Goal: Transaction & Acquisition: Purchase product/service

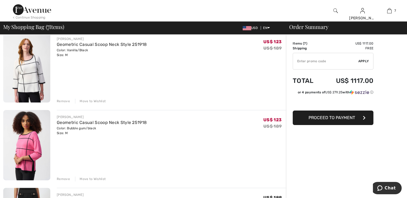
scroll to position [134, 0]
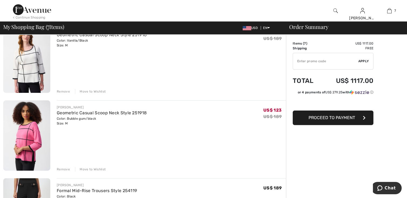
click at [63, 170] on div "Remove" at bounding box center [63, 169] width 13 height 5
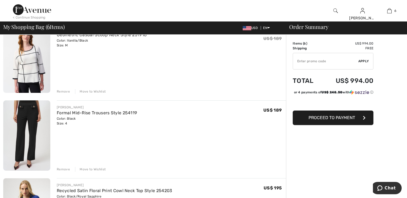
click at [63, 170] on div "Remove" at bounding box center [63, 169] width 13 height 5
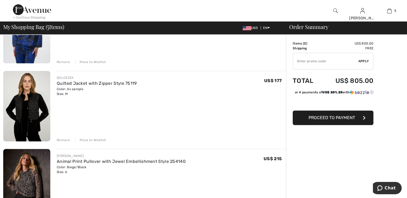
scroll to position [242, 0]
click at [61, 140] on div "Remove" at bounding box center [63, 140] width 13 height 5
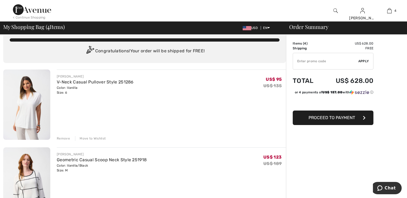
scroll to position [0, 0]
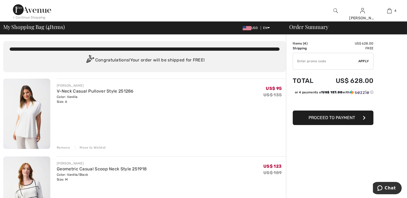
click at [29, 144] on img at bounding box center [26, 114] width 47 height 70
